Goal: Task Accomplishment & Management: Manage account settings

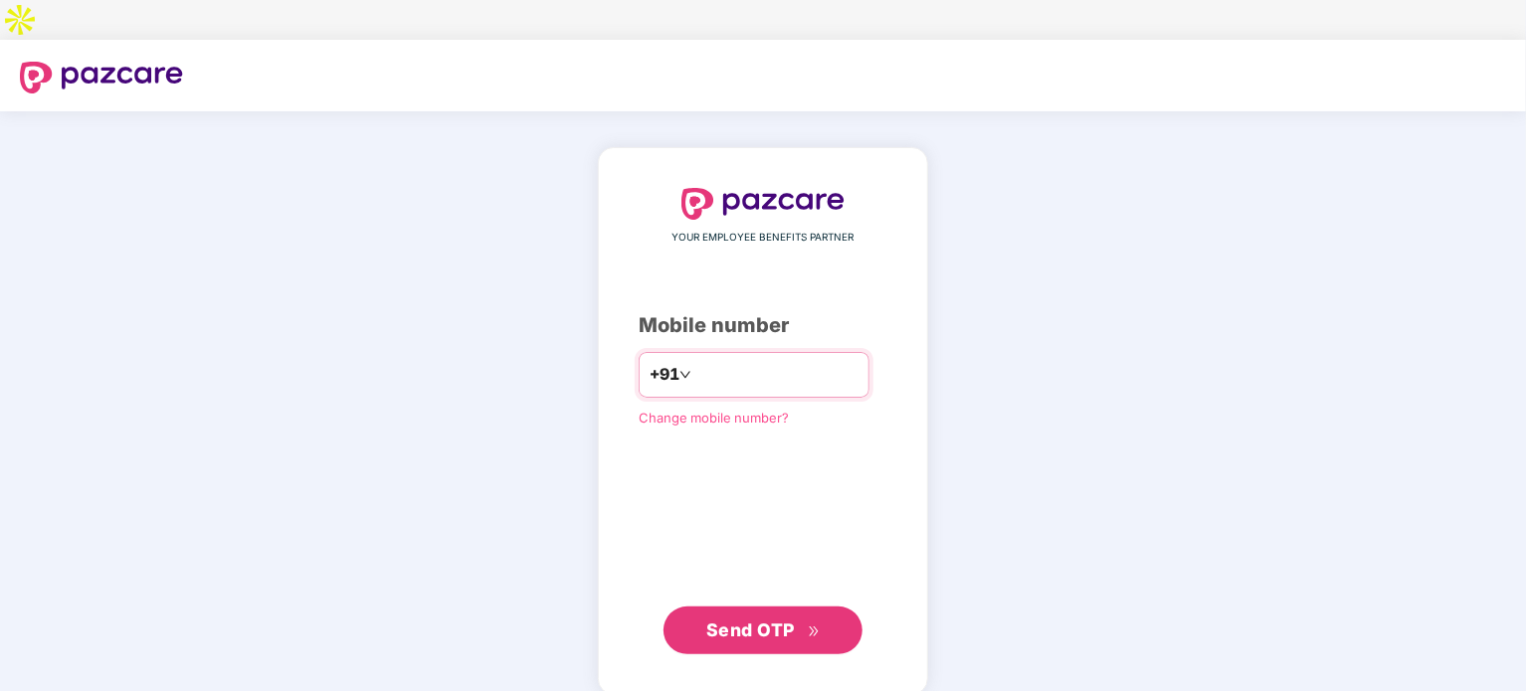
paste input "**********"
type input "**********"
click at [755, 616] on span "Send OTP" at bounding box center [763, 630] width 114 height 28
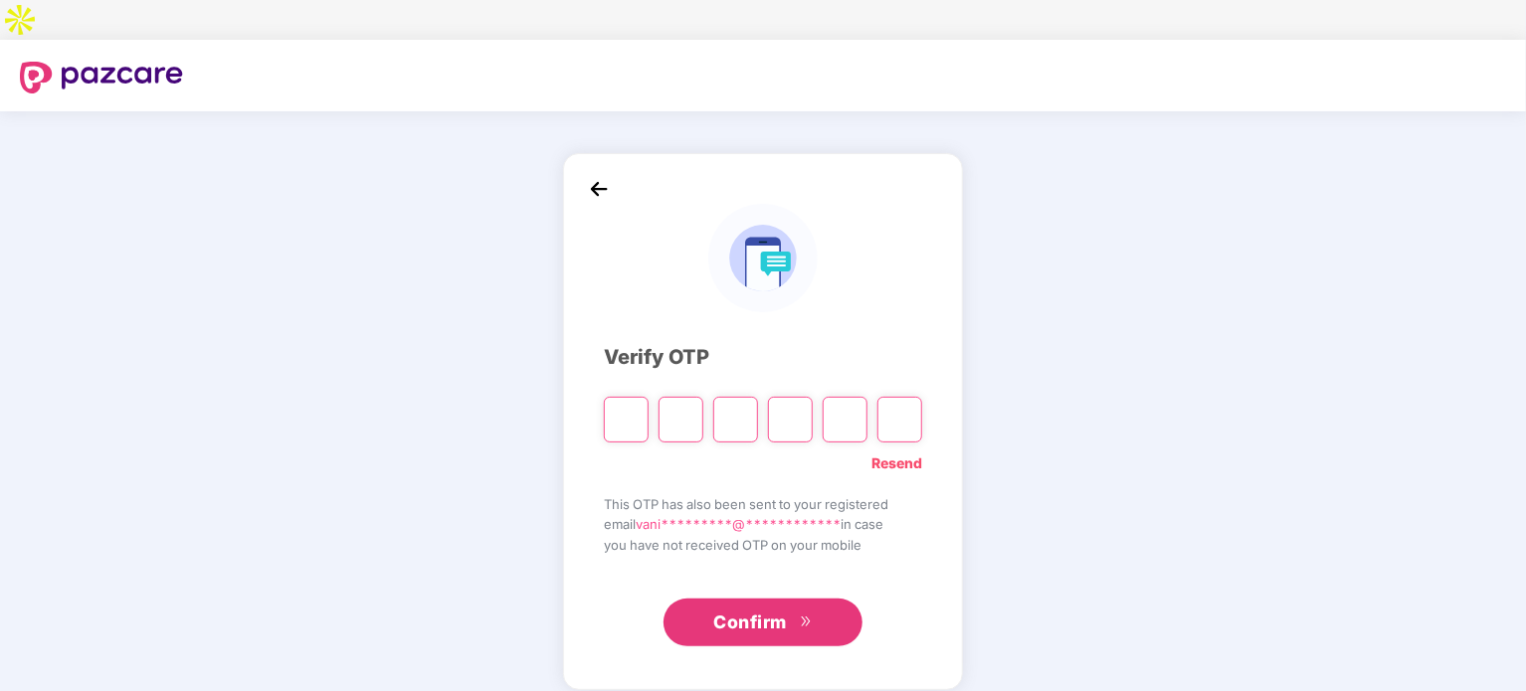
type input "*"
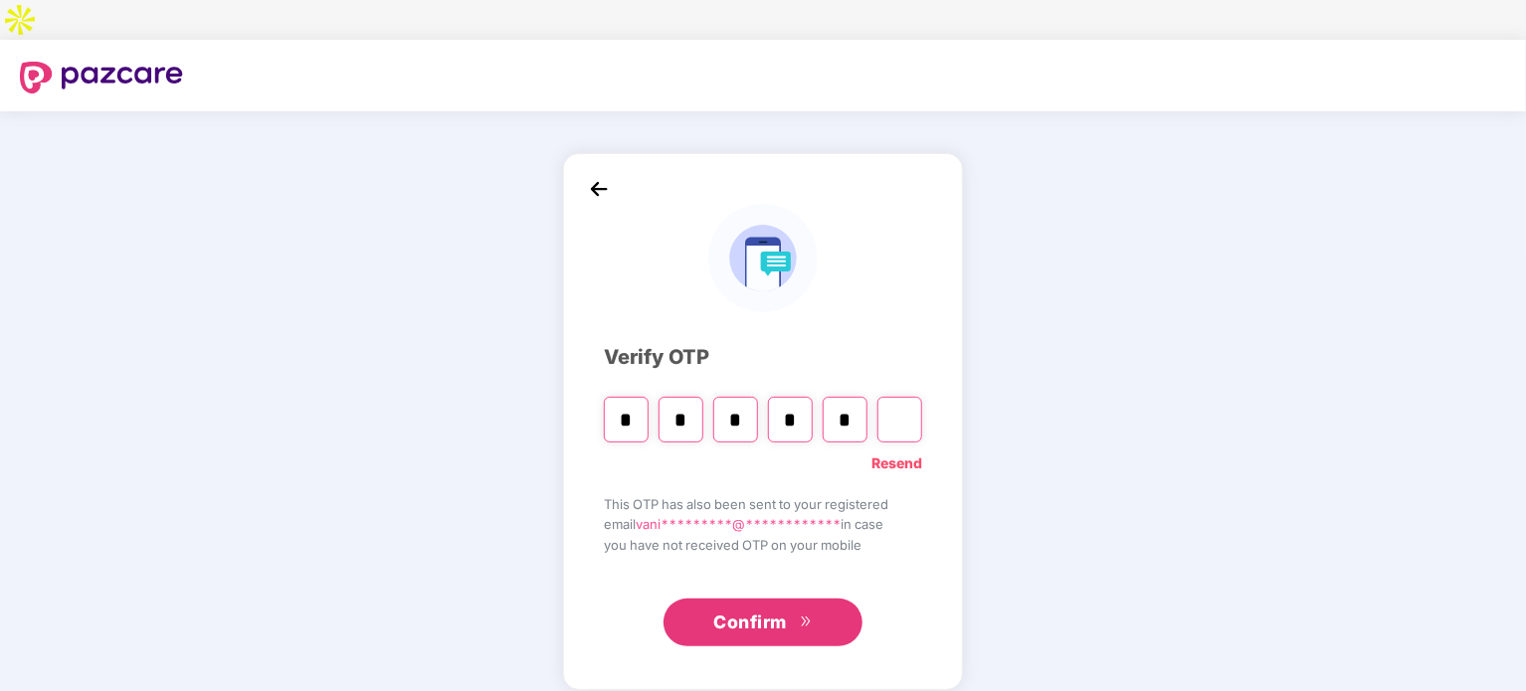
type input "*"
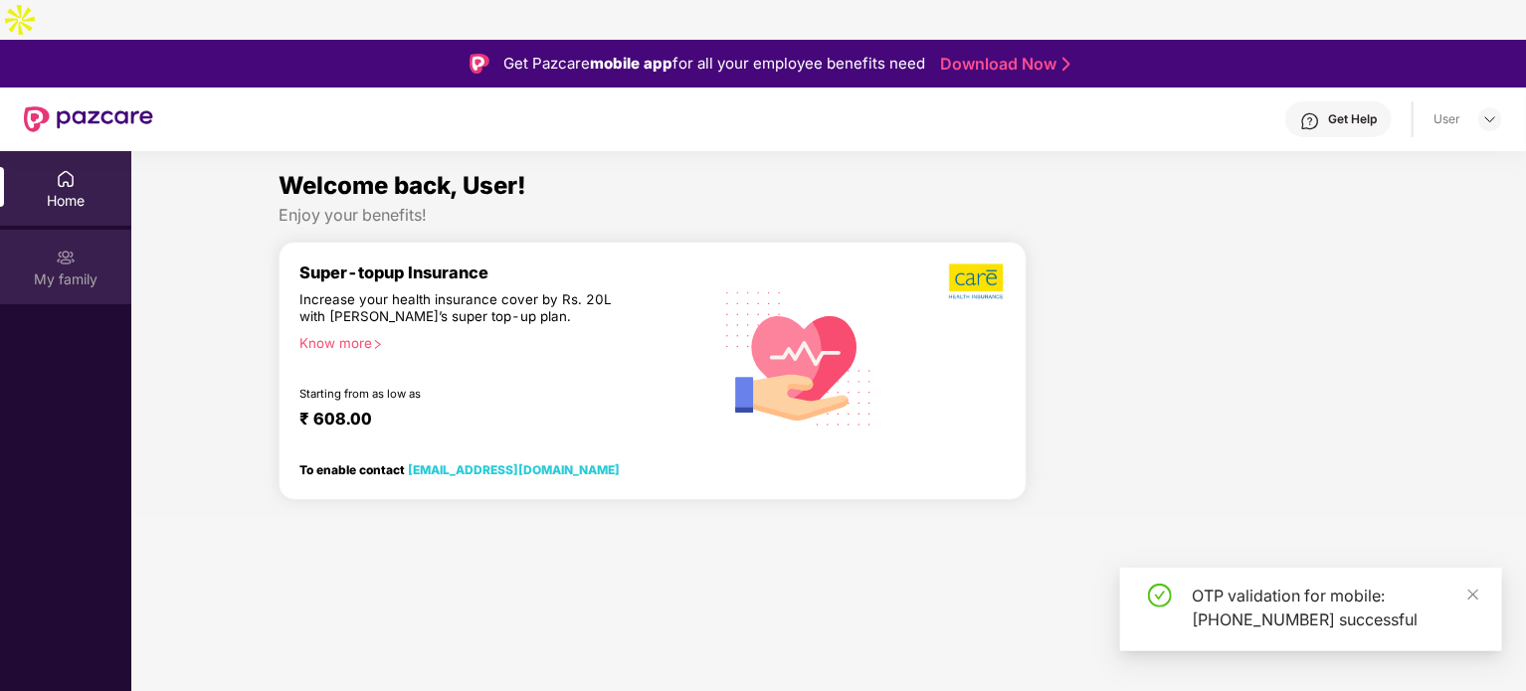
click at [78, 270] on div "My family" at bounding box center [65, 280] width 131 height 20
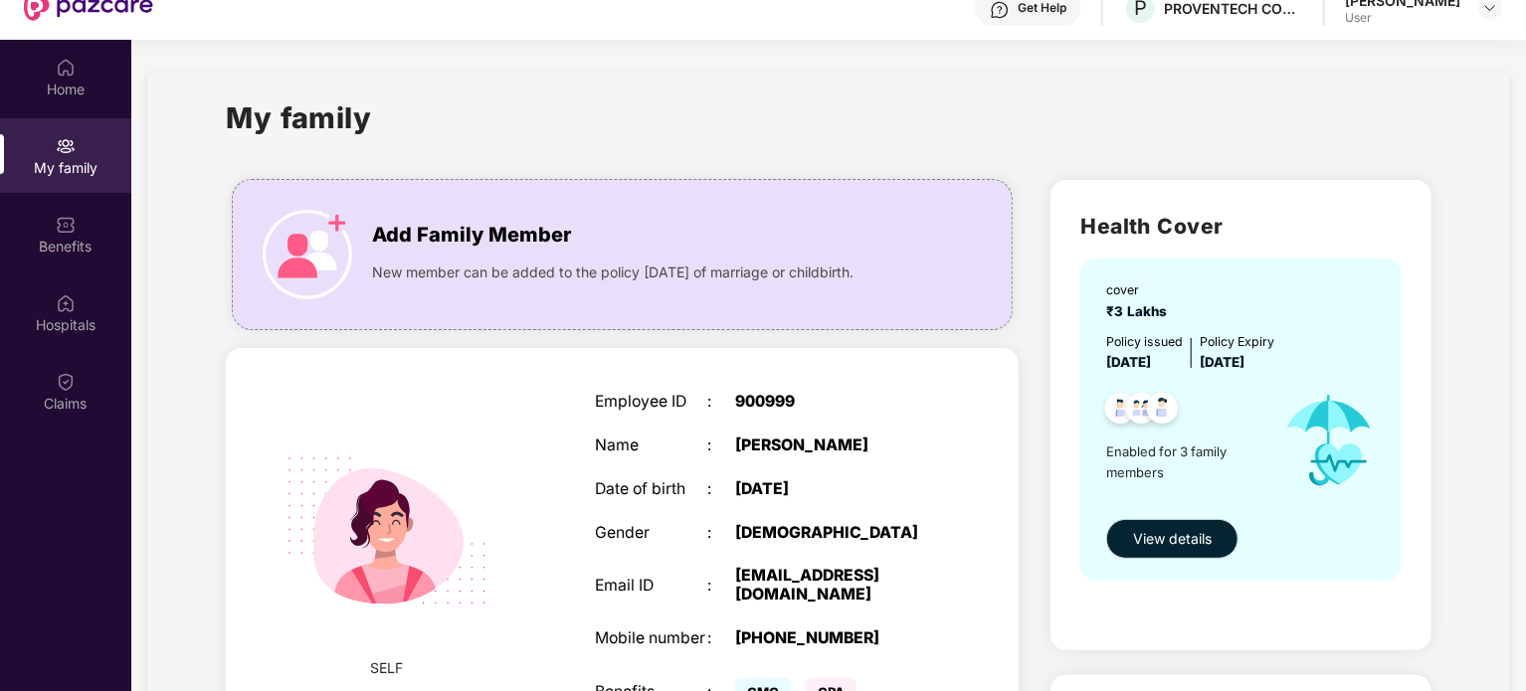
click at [1154, 528] on span "View details" at bounding box center [1172, 539] width 79 height 22
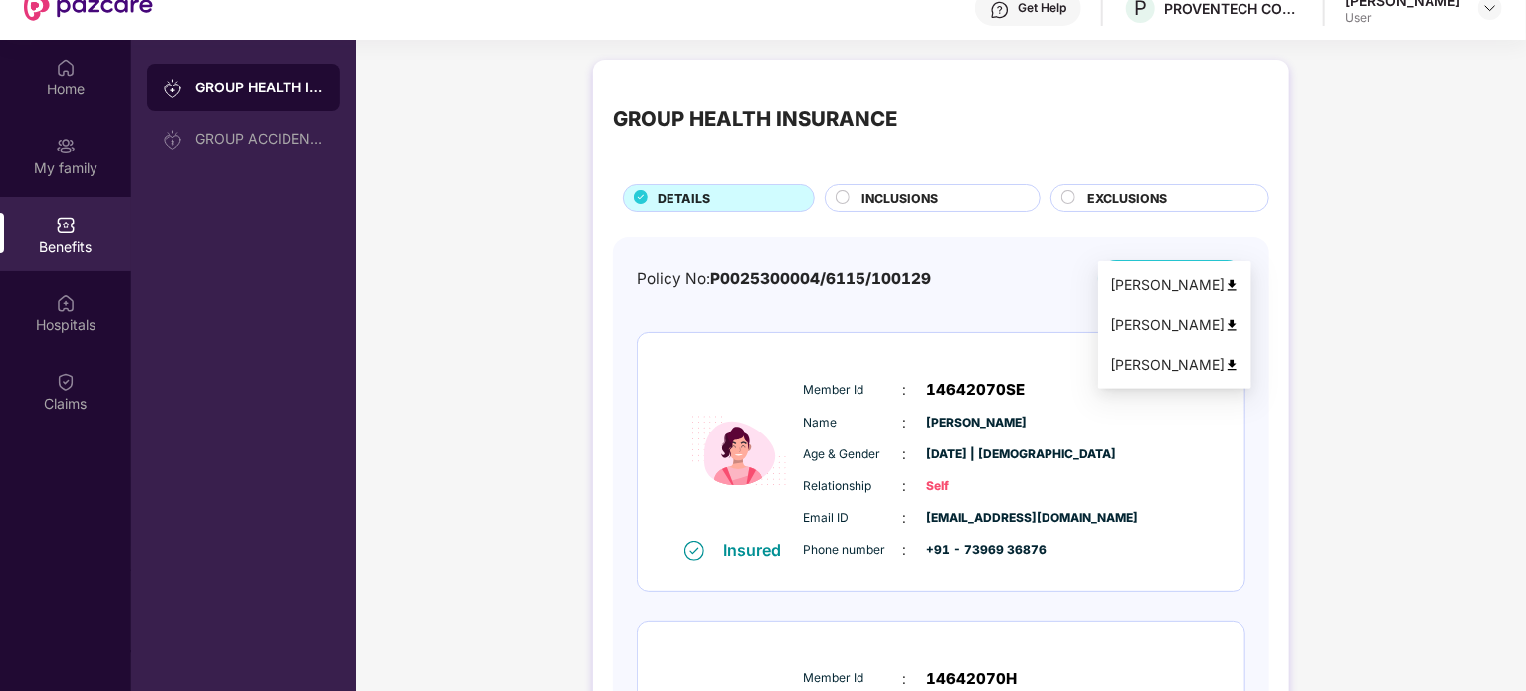
click at [1138, 269] on span "Health Card" at bounding box center [1152, 279] width 76 height 21
click at [1225, 289] on img at bounding box center [1231, 285] width 15 height 15
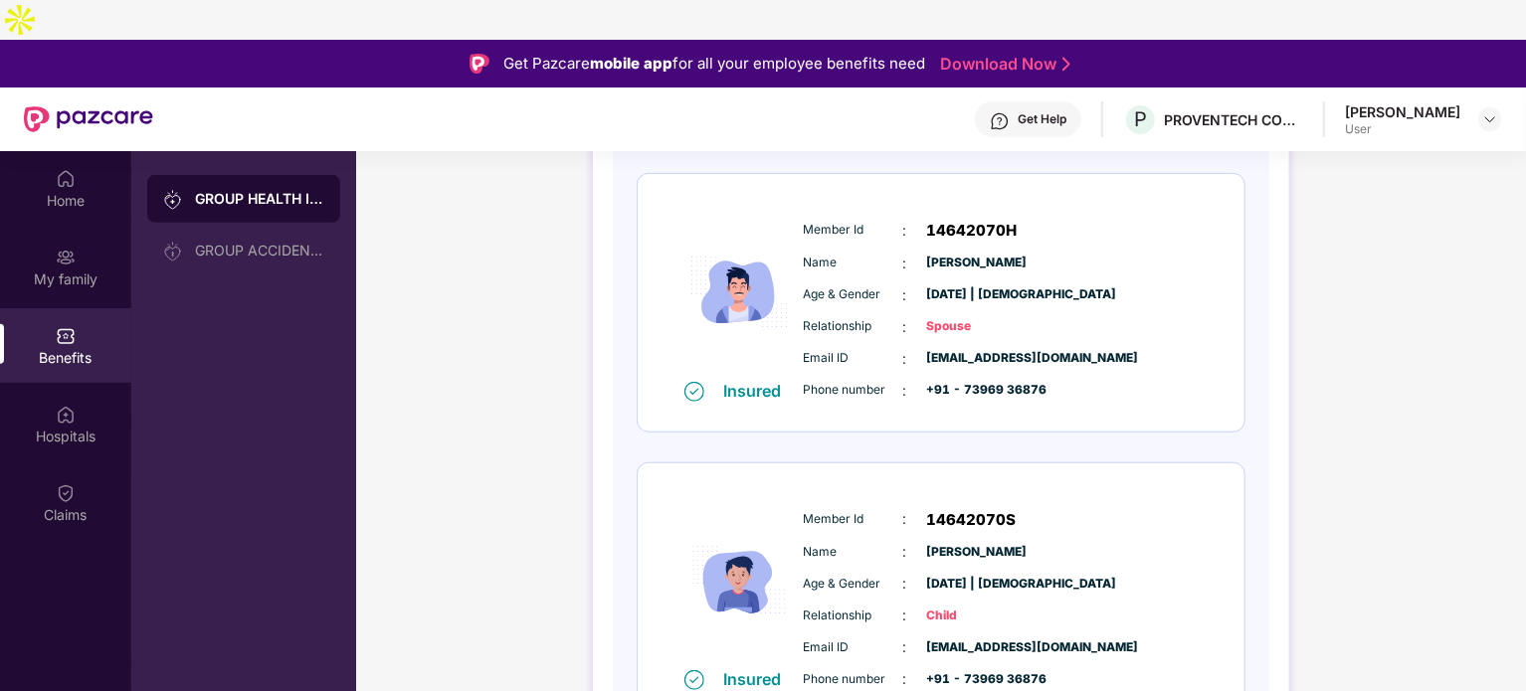
scroll to position [559, 0]
click at [1486, 111] on img at bounding box center [1490, 119] width 16 height 16
click at [1325, 130] on div "Logout" at bounding box center [1396, 126] width 259 height 39
